Goal: Task Accomplishment & Management: Complete application form

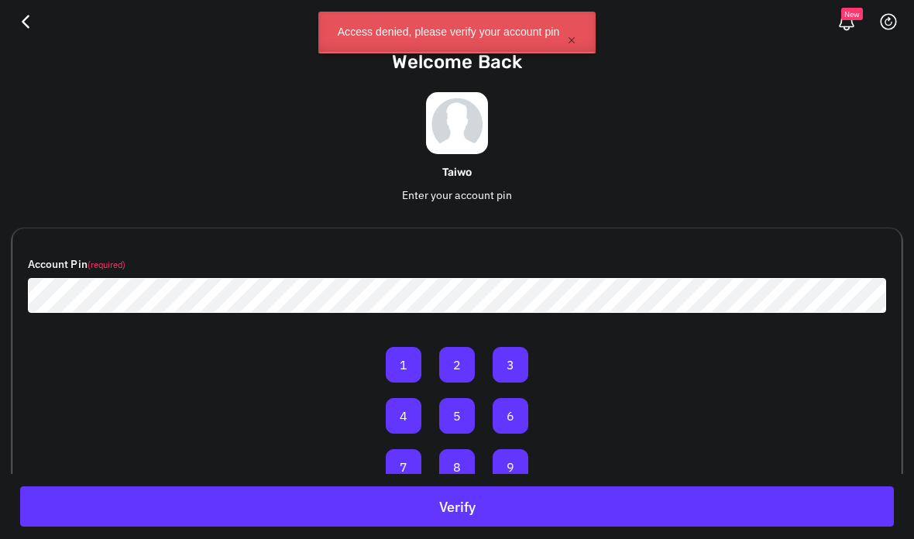
click at [453, 521] on div at bounding box center [453, 527] width 12 height 12
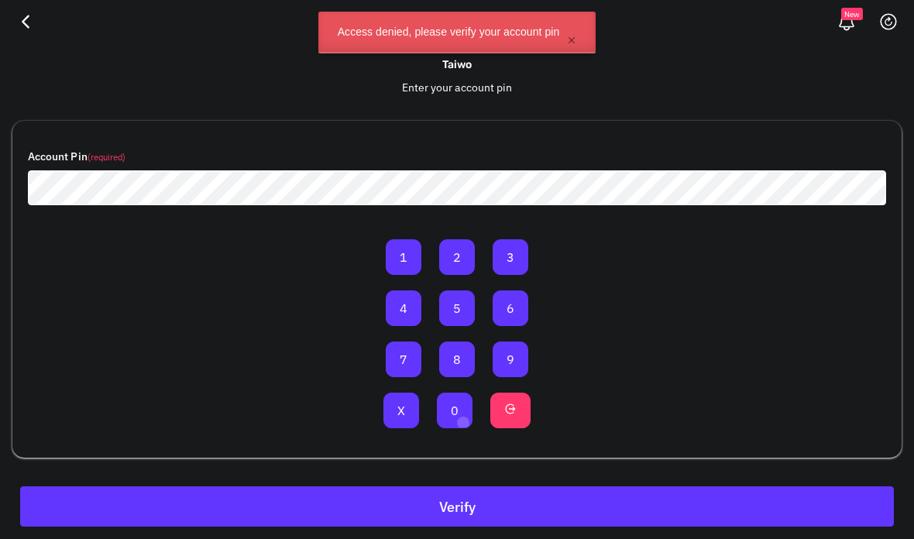
click at [462, 421] on div at bounding box center [463, 422] width 12 height 12
click at [457, 423] on div at bounding box center [457, 425] width 12 height 12
click at [591, 524] on div "submit" at bounding box center [590, 525] width 12 height 12
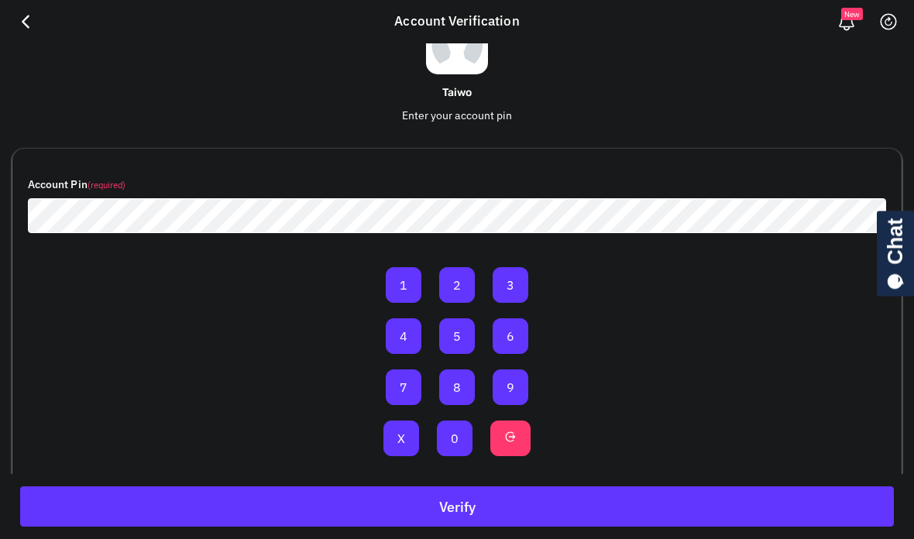
scroll to position [82, 0]
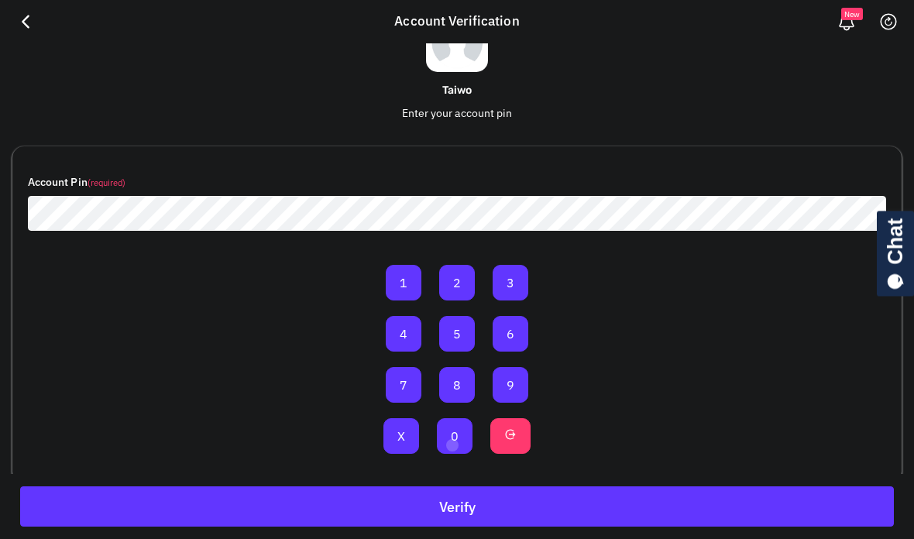
click at [452, 443] on div at bounding box center [452, 445] width 12 height 12
click at [595, 512] on div "submit" at bounding box center [594, 513] width 12 height 12
